Goal: Task Accomplishment & Management: Use online tool/utility

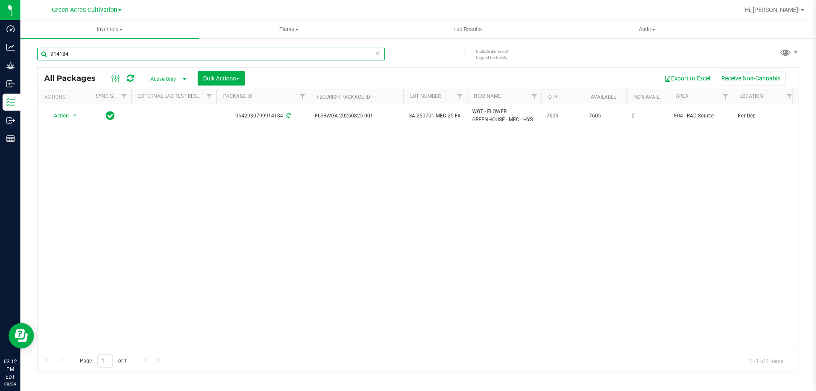
click at [158, 55] on input "914184" at bounding box center [210, 54] width 347 height 13
type input "9"
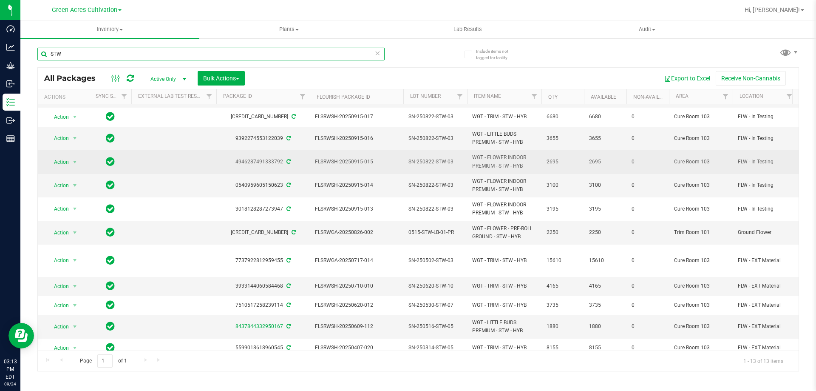
scroll to position [43, 0]
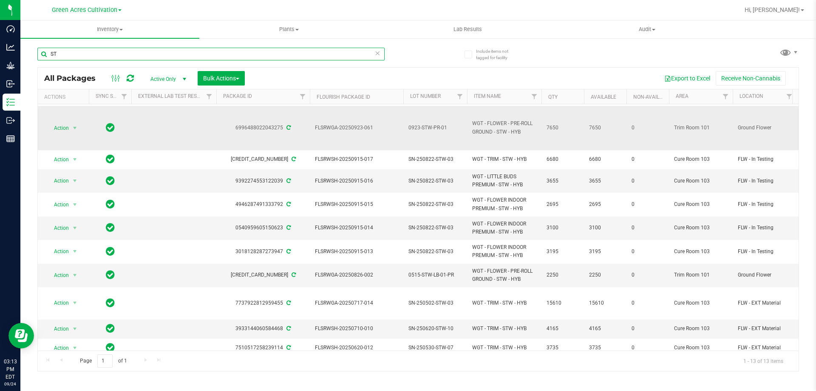
type input "S"
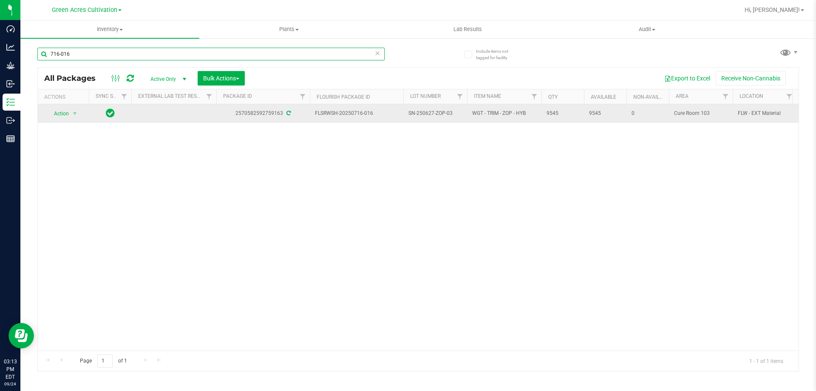
type input "716-016"
drag, startPoint x: 315, startPoint y: 111, endPoint x: 567, endPoint y: 108, distance: 251.7
copy tr "FLSRWSH-20250716-016 SN-250627-ZOP-03 WGT - TRIM - ZOP - HYB 9545"
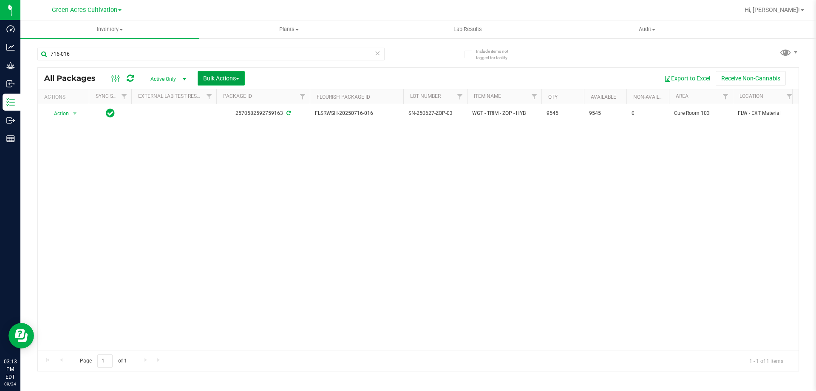
click at [239, 78] on span "button" at bounding box center [237, 79] width 3 height 2
click at [237, 145] on span "Locate packages" at bounding box center [224, 144] width 43 height 7
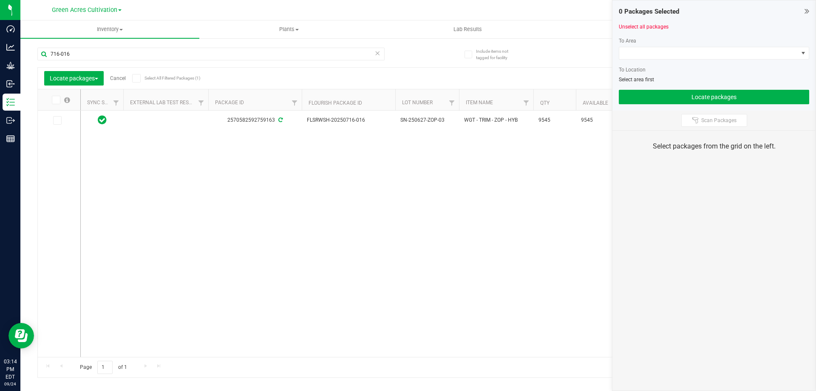
click at [58, 100] on icon at bounding box center [56, 100] width 6 height 0
click at [0, 0] on input "checkbox" at bounding box center [0, 0] width 0 height 0
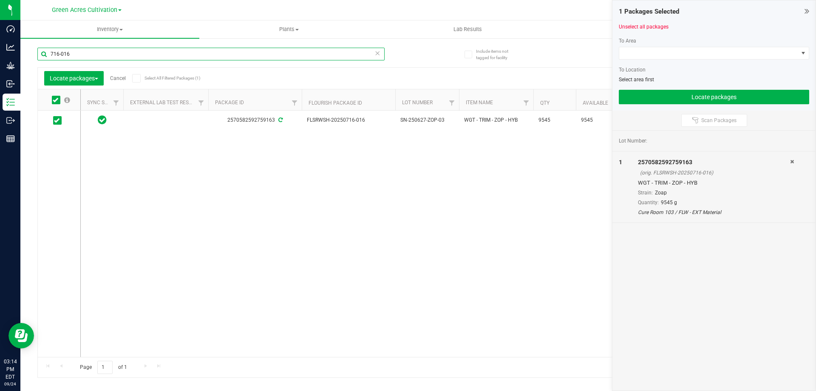
click at [109, 52] on input "716-016" at bounding box center [210, 54] width 347 height 13
type input "520-013"
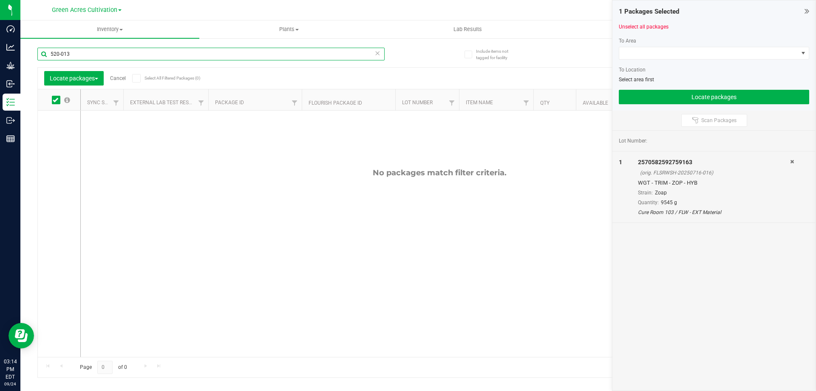
click at [124, 55] on input "520-013" at bounding box center [210, 54] width 347 height 13
click at [124, 54] on input "520-013" at bounding box center [210, 54] width 347 height 13
click at [118, 53] on input "520-013" at bounding box center [210, 54] width 347 height 13
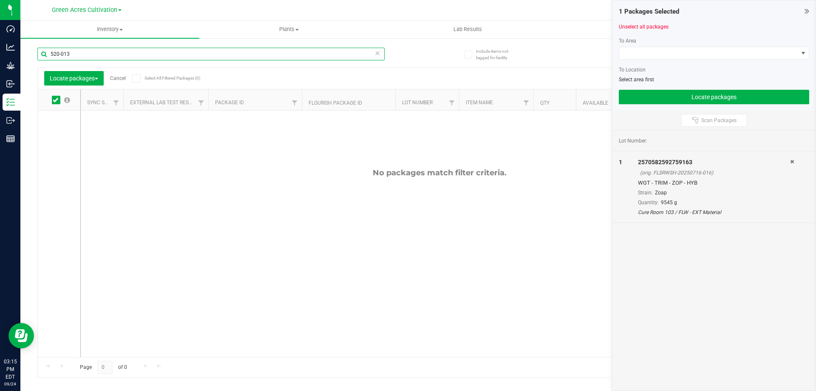
click at [118, 53] on input "520-013" at bounding box center [210, 54] width 347 height 13
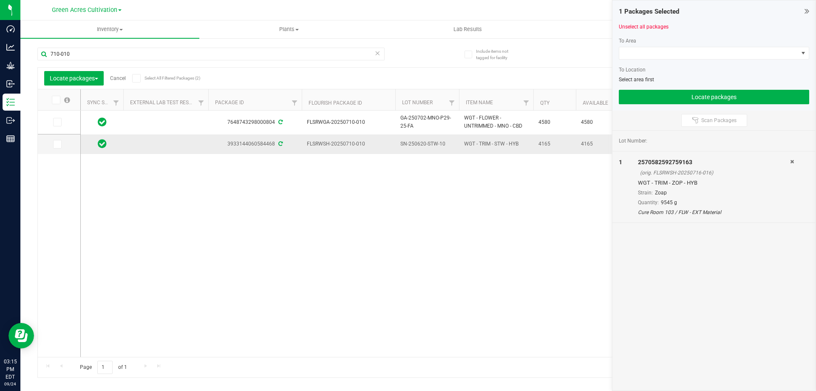
drag, startPoint x: 307, startPoint y: 142, endPoint x: 554, endPoint y: 143, distance: 246.5
copy tr "FLSRWSH-20250710-010 SN-250620-STW-10 WGT - TRIM - STW - HYB 4165"
click at [57, 144] on icon at bounding box center [57, 144] width 6 height 0
click at [0, 0] on input "checkbox" at bounding box center [0, 0] width 0 height 0
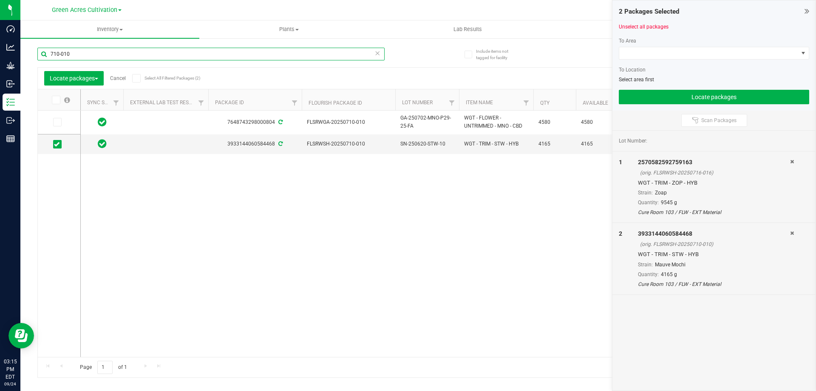
click at [120, 55] on input "710-010" at bounding box center [210, 54] width 347 height 13
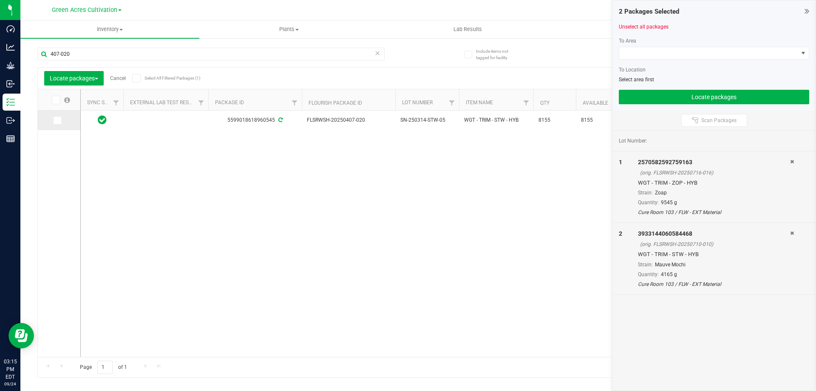
click at [54, 123] on span at bounding box center [57, 120] width 9 height 9
click at [0, 0] on input "checkbox" at bounding box center [0, 0] width 0 height 0
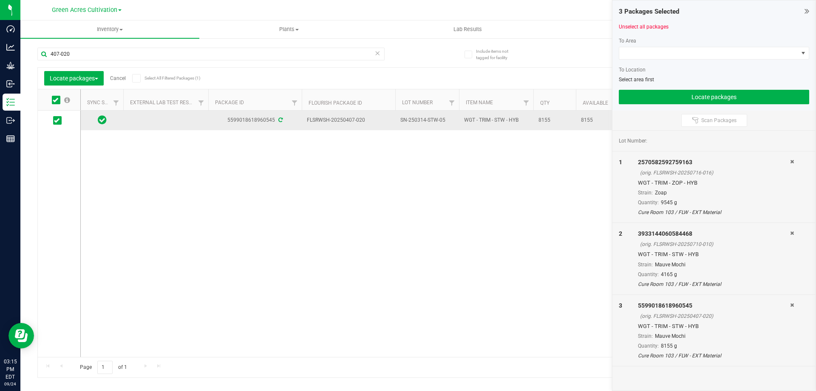
click at [306, 119] on td "FLSRWSH-20250407-020" at bounding box center [349, 121] width 94 height 20
drag, startPoint x: 307, startPoint y: 119, endPoint x: 558, endPoint y: 123, distance: 250.4
copy tr "FLSRWSH-20250407-020 SN-250314-STW-05 WGT - TRIM - STW - HYB 8155"
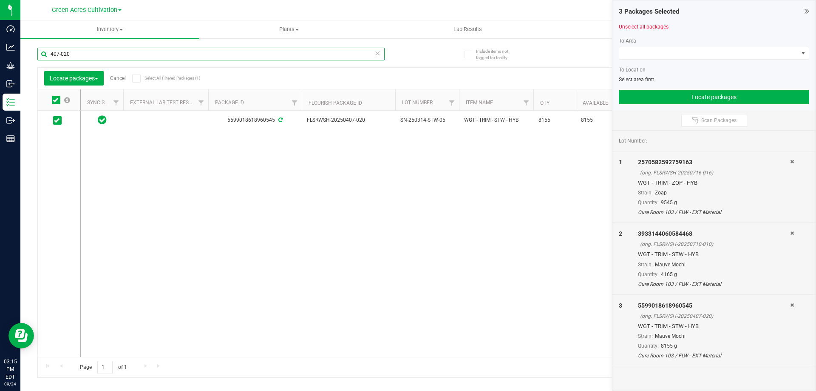
click at [158, 60] on input "407-020" at bounding box center [210, 54] width 347 height 13
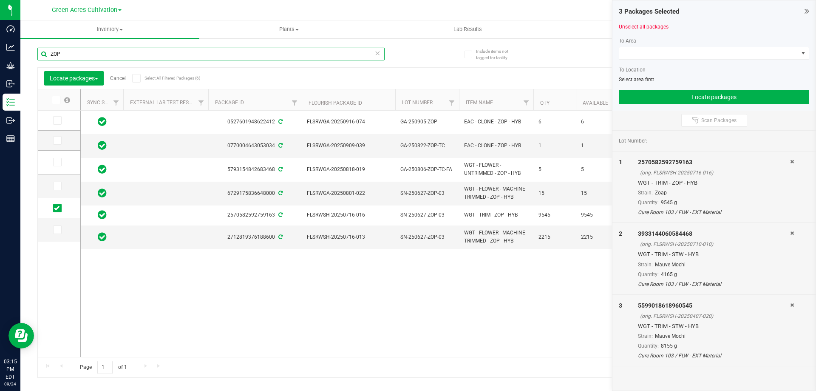
click at [79, 57] on input "ZOP" at bounding box center [210, 54] width 347 height 13
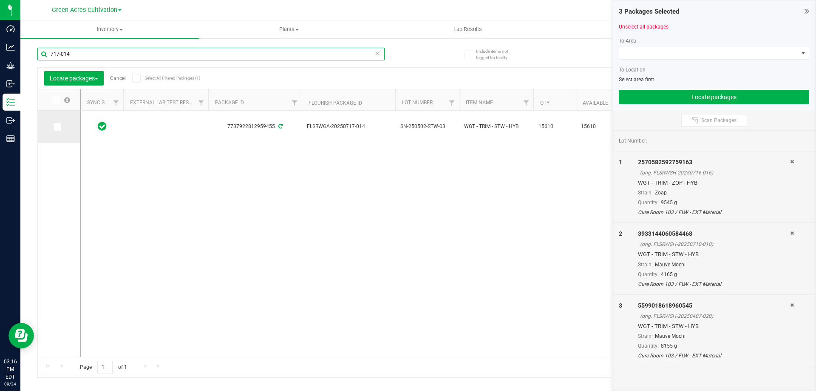
type input "717-014"
click at [57, 127] on icon at bounding box center [57, 127] width 6 height 0
click at [0, 0] on input "checkbox" at bounding box center [0, 0] width 0 height 0
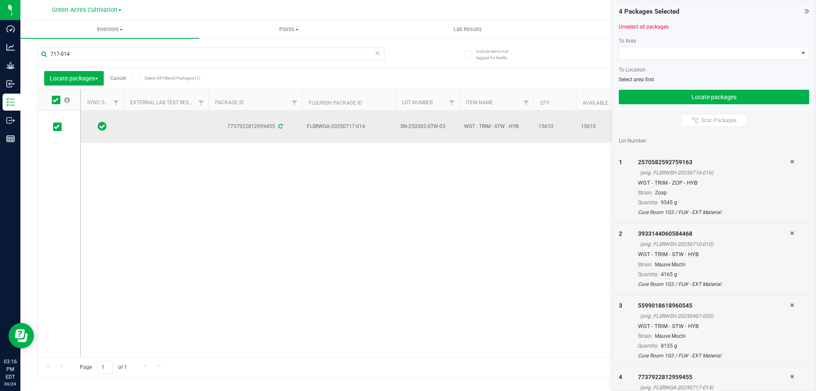
drag, startPoint x: 306, startPoint y: 126, endPoint x: 559, endPoint y: 127, distance: 252.1
copy tr "FLSRWGA-20250717-014 SN-250502-STW-03 WGT - TRIM - STW - HYB 15610"
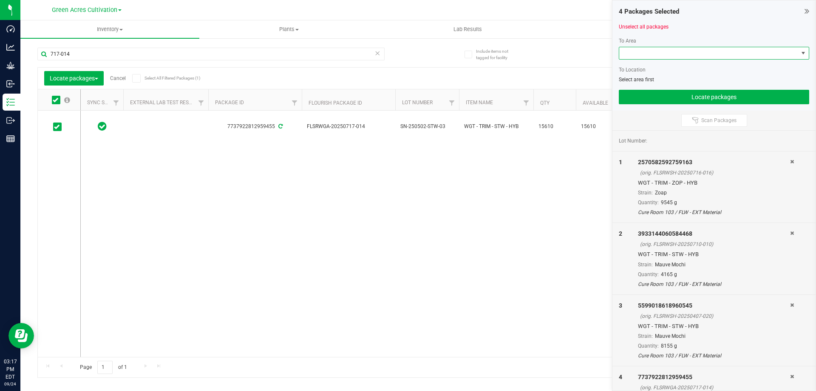
click at [681, 49] on span at bounding box center [708, 53] width 179 height 12
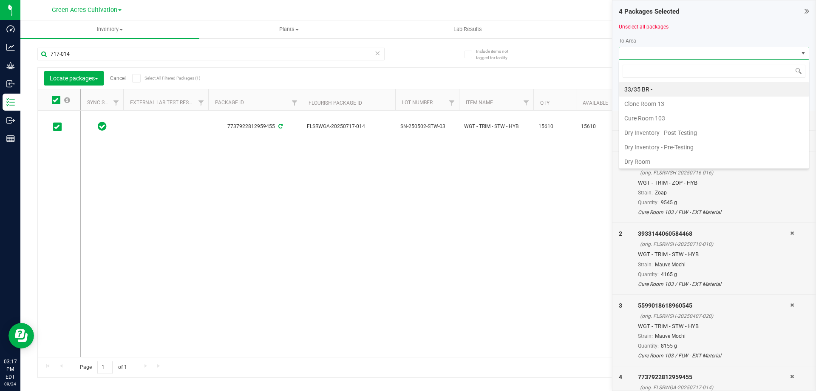
scroll to position [13, 190]
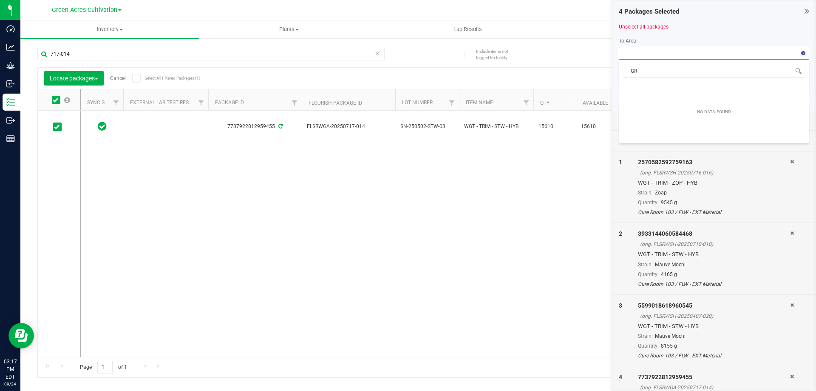
type input "G"
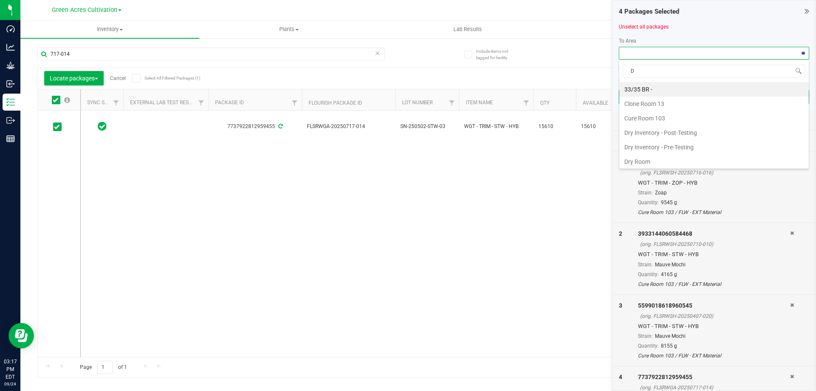
type input "DR"
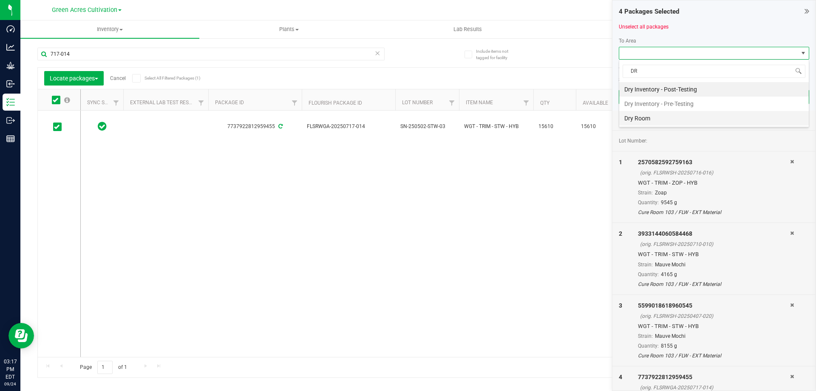
click at [641, 123] on li "Dry Room" at bounding box center [714, 118] width 190 height 14
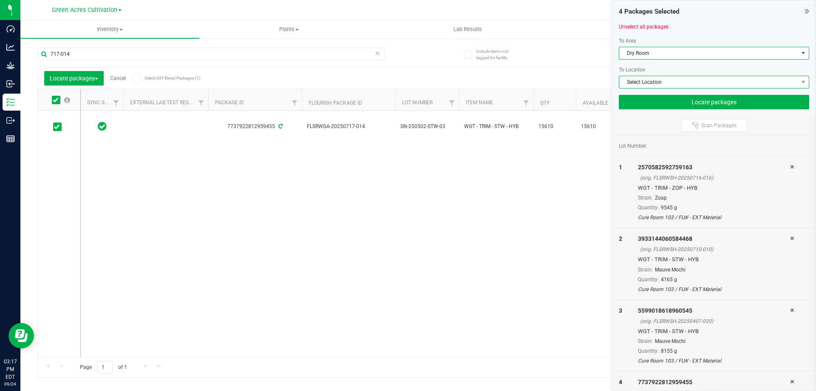
click at [651, 81] on span "Select Location" at bounding box center [708, 82] width 179 height 12
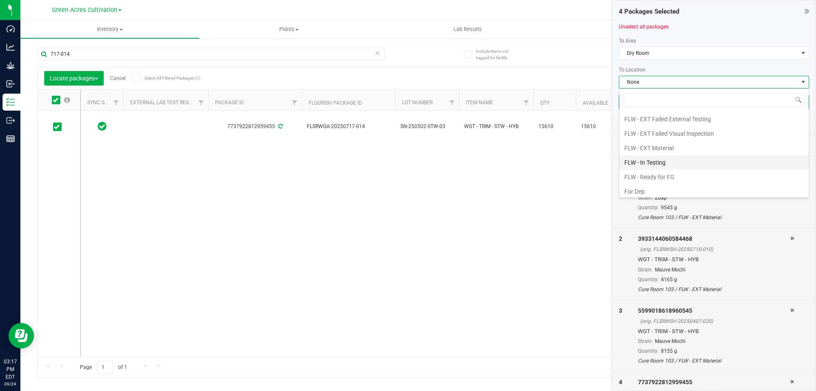
scroll to position [117, 0]
click at [639, 169] on li "Kief" at bounding box center [714, 174] width 190 height 14
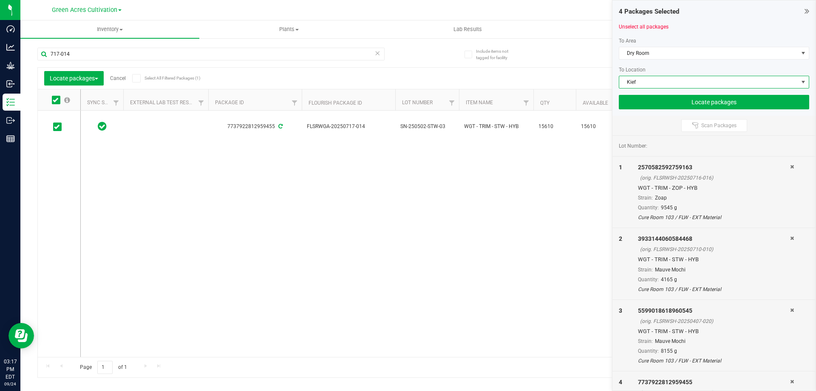
click at [654, 80] on span "Kief" at bounding box center [708, 82] width 179 height 12
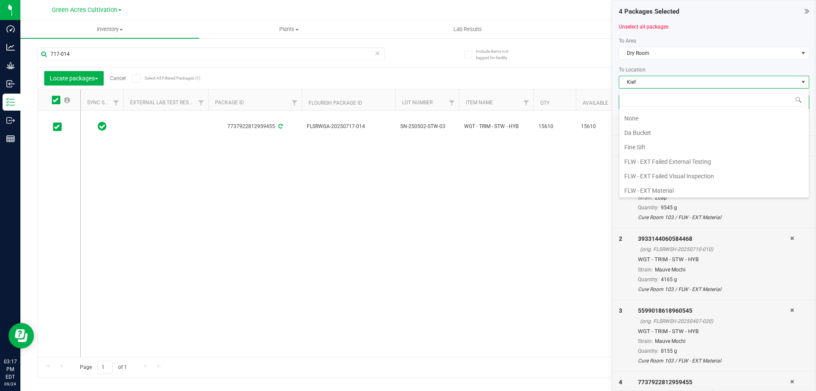
scroll to position [13, 190]
click at [644, 174] on li "For Kief" at bounding box center [714, 174] width 190 height 14
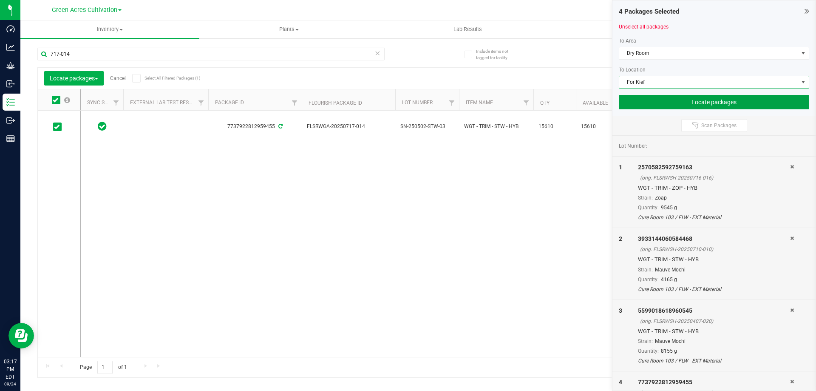
click at [660, 104] on button "Locate packages" at bounding box center [714, 102] width 190 height 14
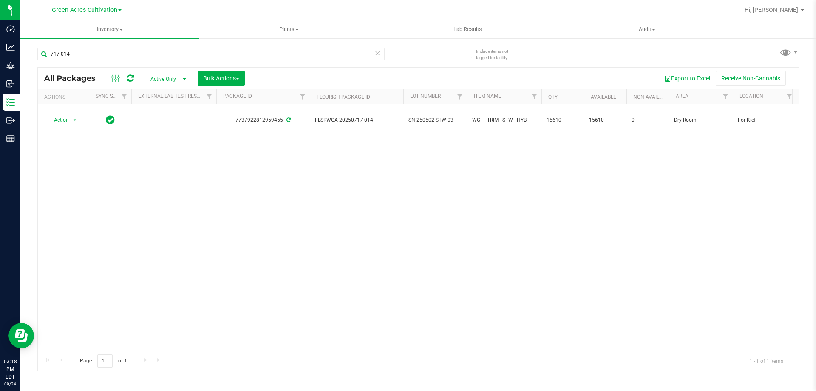
click at [378, 57] on icon at bounding box center [377, 53] width 6 height 10
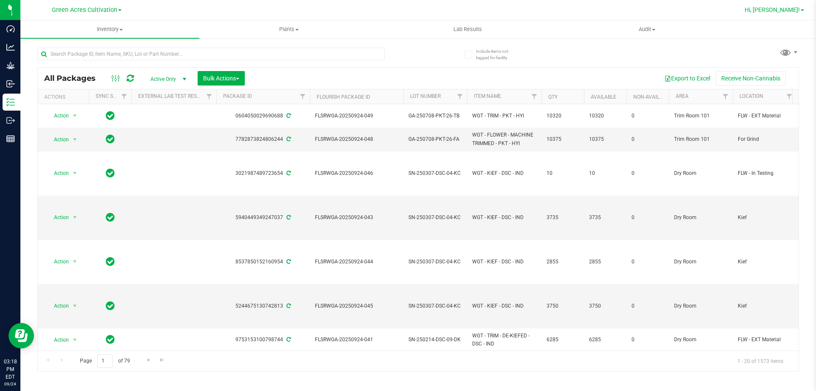
click at [794, 9] on span "Hi, [PERSON_NAME]!" at bounding box center [772, 9] width 55 height 7
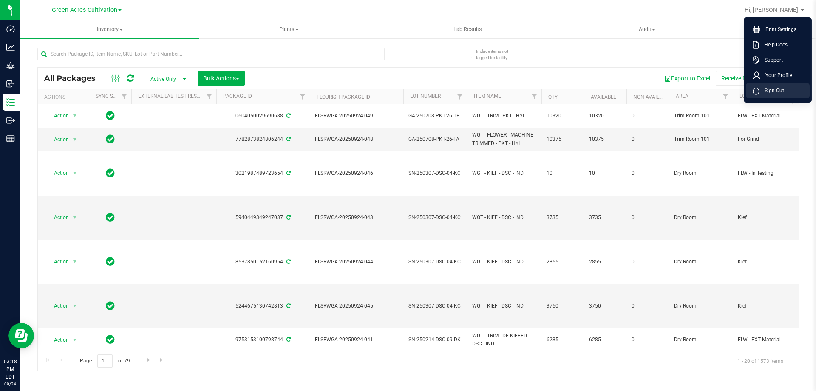
click at [770, 90] on span "Sign Out" at bounding box center [772, 90] width 25 height 9
